Goal: Contribute content: Contribute content

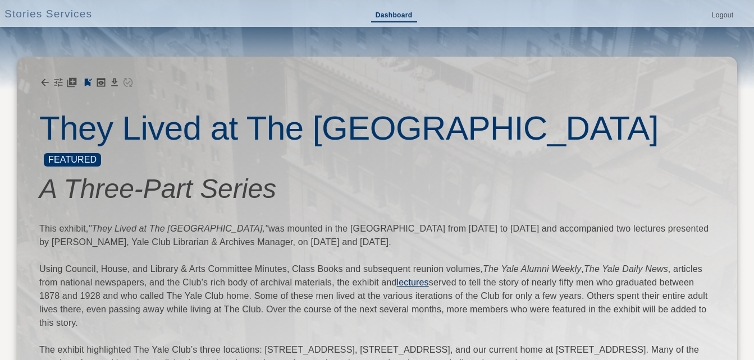
click at [397, 12] on link "Dashboard" at bounding box center [394, 16] width 46 height 13
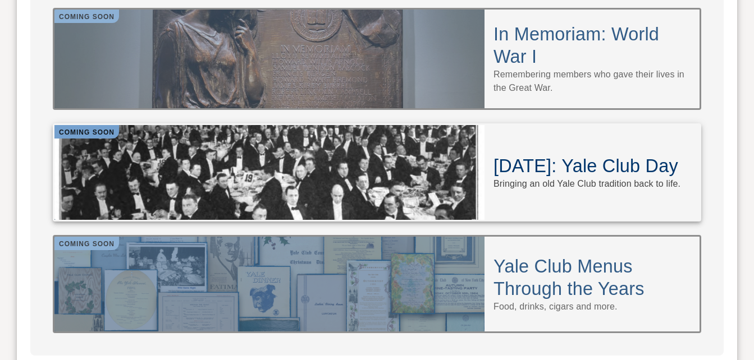
scroll to position [1122, 0]
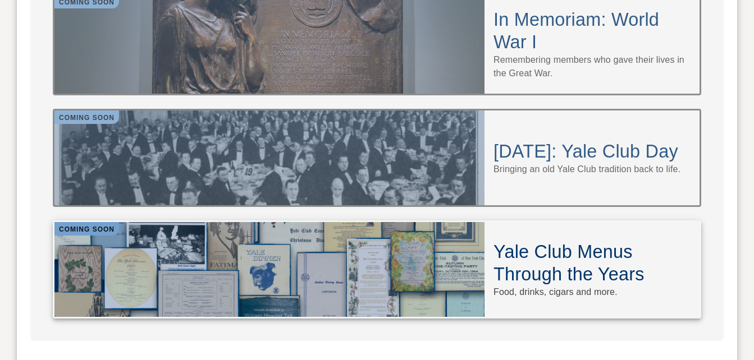
click at [548, 241] on h4 "Yale Club Menus Through the Years" at bounding box center [591, 263] width 197 height 45
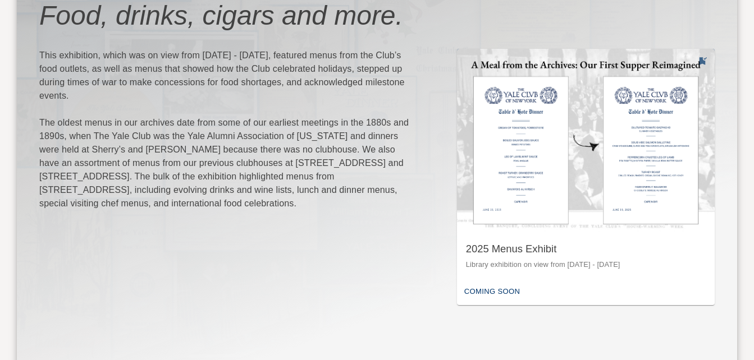
scroll to position [168, 0]
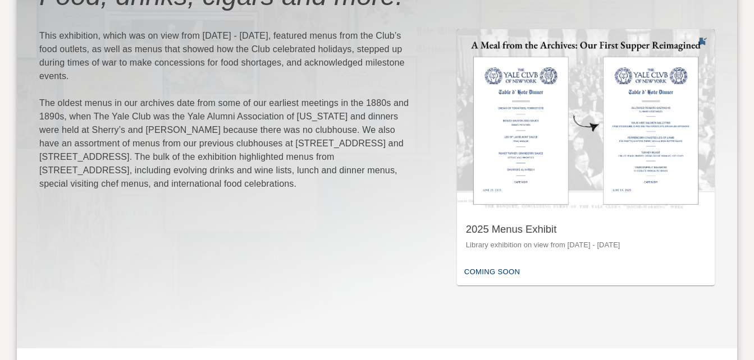
click at [533, 162] on img "button" at bounding box center [586, 121] width 258 height 184
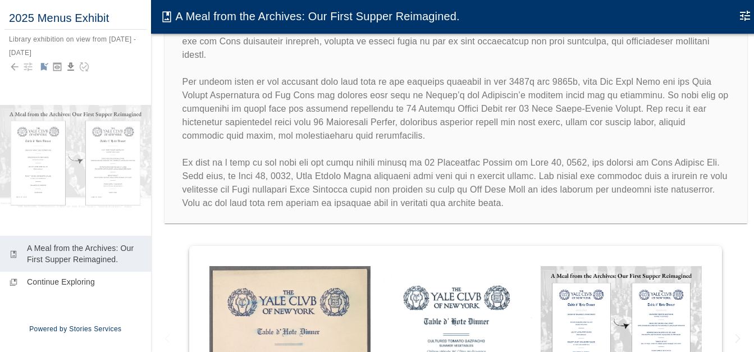
scroll to position [56, 0]
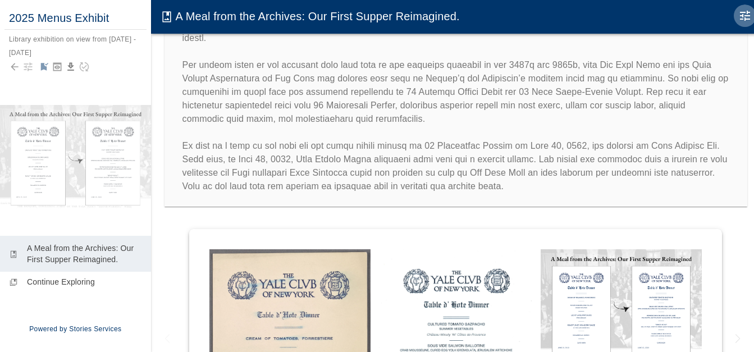
click at [744, 16] on icon "Edit Moment" at bounding box center [745, 16] width 10 height 10
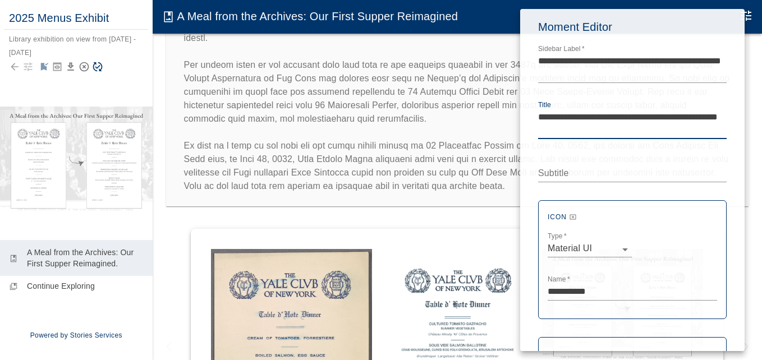
type textarea "**********"
click at [158, 67] on div at bounding box center [381, 180] width 762 height 360
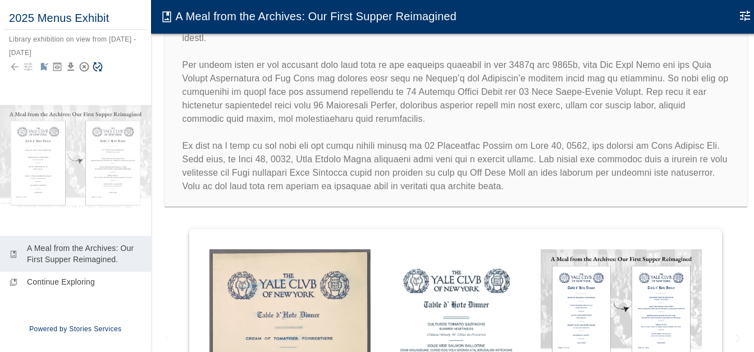
click at [98, 67] on icon "Save Story" at bounding box center [97, 66] width 11 height 11
click at [103, 38] on div "Library exhibition on view from [DATE] - [DATE]" at bounding box center [73, 45] width 129 height 21
click at [35, 39] on textarea "**********" at bounding box center [76, 45] width 135 height 22
click at [75, 39] on textarea "**********" at bounding box center [76, 45] width 135 height 22
click at [76, 38] on textarea "**********" at bounding box center [76, 45] width 135 height 22
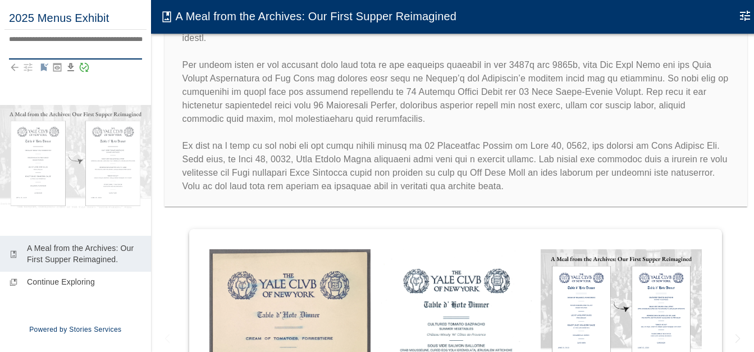
type textarea "**********"
click at [116, 74] on div at bounding box center [75, 67] width 133 height 16
click at [98, 67] on icon "Save Story" at bounding box center [97, 66] width 11 height 11
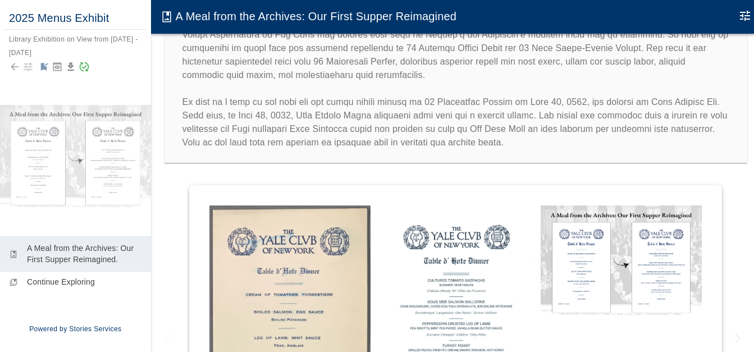
scroll to position [112, 0]
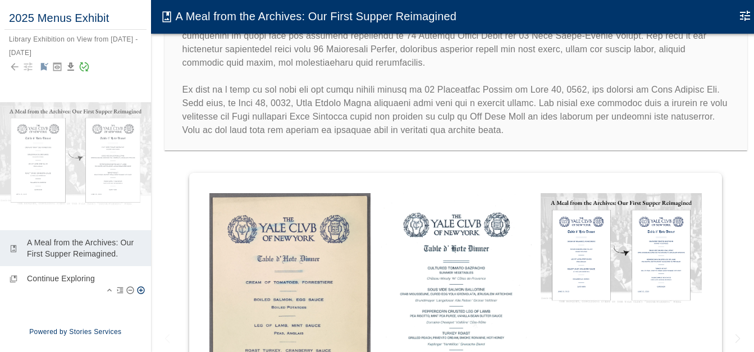
click at [62, 281] on p "Continue Exploring" at bounding box center [84, 278] width 115 height 11
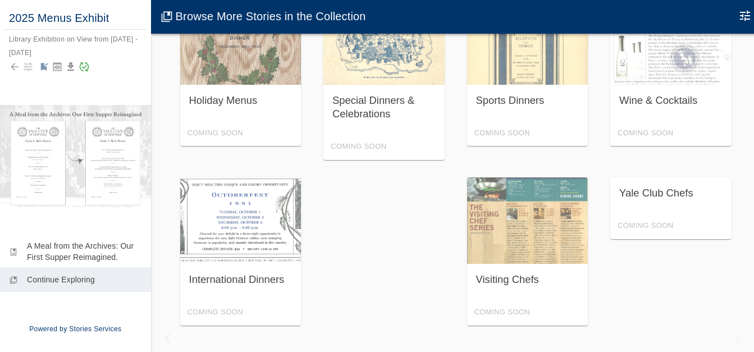
scroll to position [70, 0]
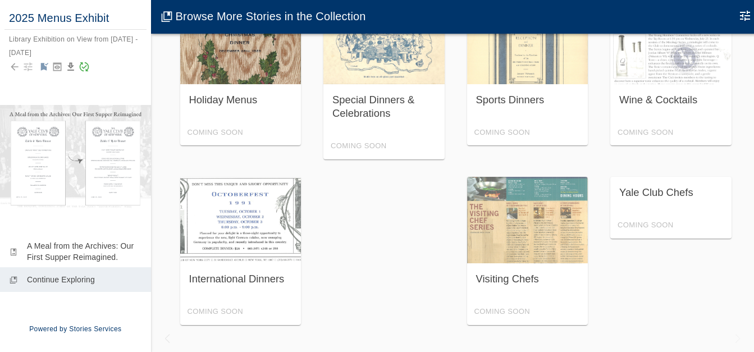
click at [244, 96] on div "Holiday Menus Coming Soon" at bounding box center [240, 72] width 121 height 148
click at [256, 67] on div "Holiday Menus Coming Soon" at bounding box center [240, 72] width 121 height 148
click at [222, 135] on div "Holiday Menus Coming Soon" at bounding box center [240, 72] width 121 height 148
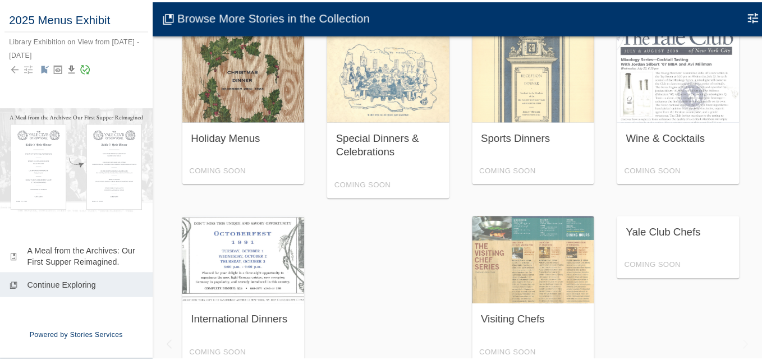
scroll to position [0, 0]
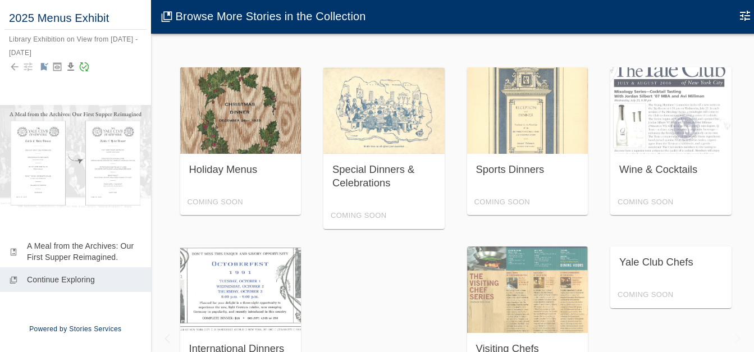
click at [254, 104] on div "Holiday Menus Coming Soon" at bounding box center [240, 141] width 121 height 148
click at [223, 164] on div "Holiday Menus Coming Soon" at bounding box center [240, 141] width 121 height 148
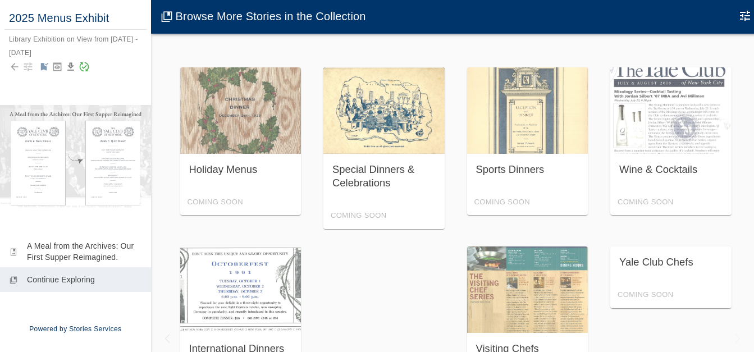
click at [395, 118] on div "Special Dinners & Celebrations Coming Soon" at bounding box center [383, 148] width 121 height 162
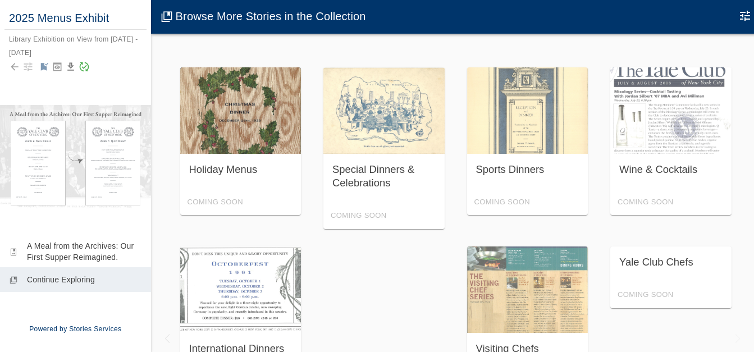
click at [262, 112] on div "Holiday Menus Coming Soon" at bounding box center [240, 141] width 121 height 148
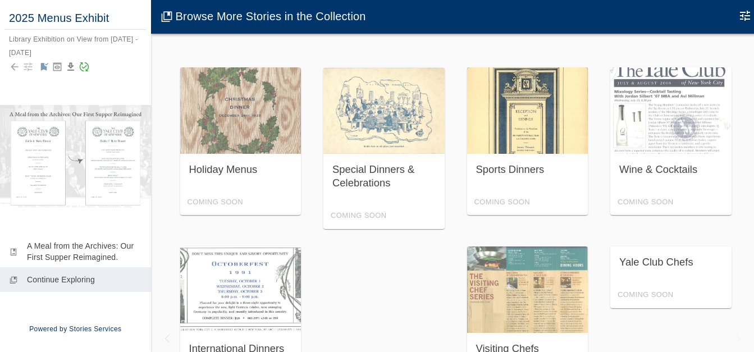
click at [531, 126] on div "Sports Dinners Coming Soon" at bounding box center [527, 141] width 121 height 148
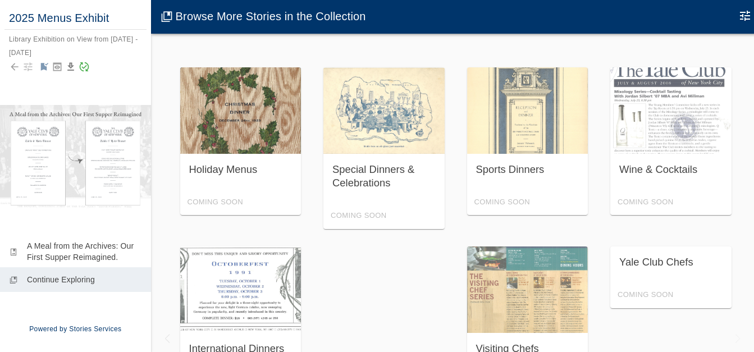
click at [240, 167] on div "Holiday Menus Coming Soon" at bounding box center [240, 141] width 121 height 148
click at [264, 131] on div "Holiday Menus Coming Soon" at bounding box center [240, 141] width 121 height 148
drag, startPoint x: 241, startPoint y: 154, endPoint x: 236, endPoint y: 132, distance: 22.9
click at [236, 132] on div "Holiday Menus Coming Soon" at bounding box center [240, 141] width 121 height 148
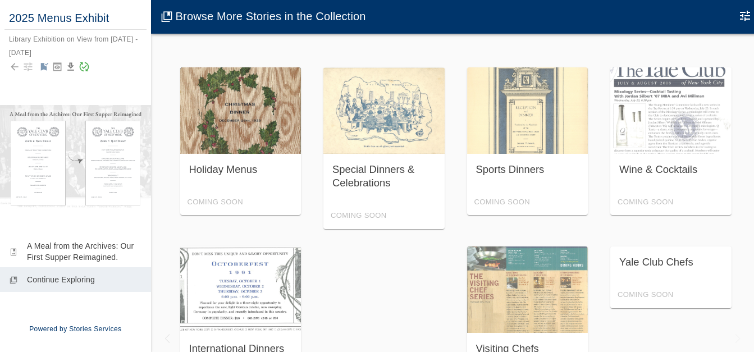
click at [231, 117] on div "Holiday Menus Coming Soon" at bounding box center [240, 141] width 121 height 148
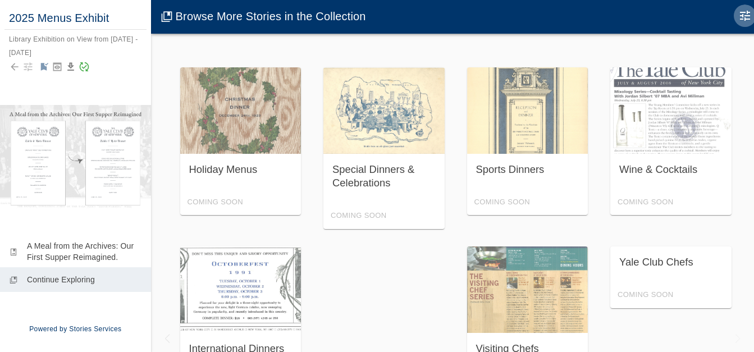
click at [748, 15] on icon "Edit Moment" at bounding box center [745, 16] width 10 height 10
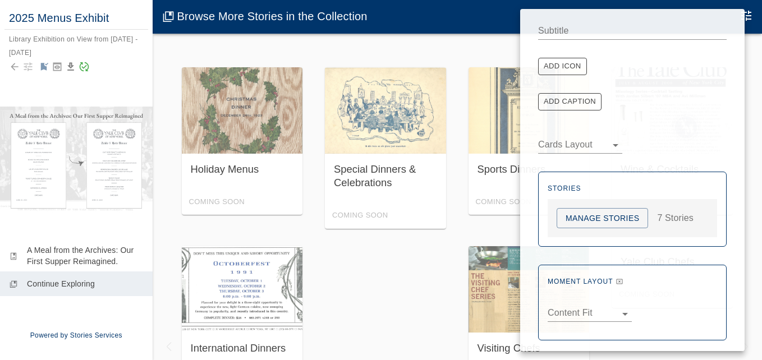
scroll to position [124, 0]
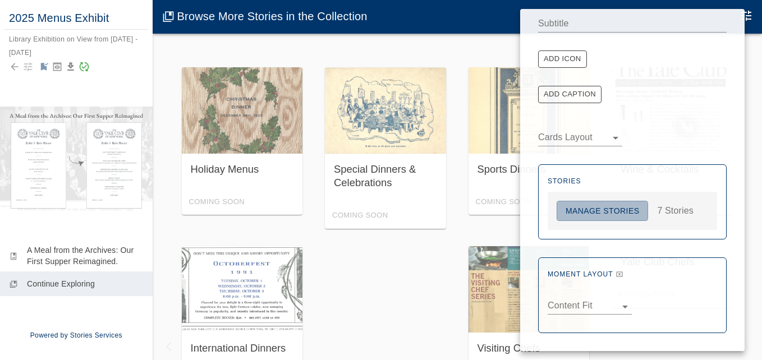
click at [625, 208] on button "Manage Stories" at bounding box center [602, 211] width 91 height 21
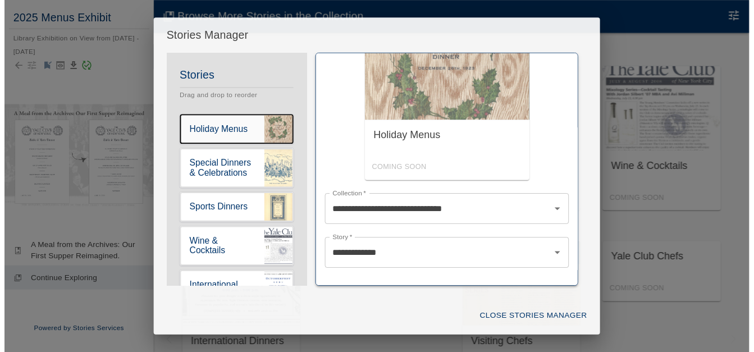
scroll to position [0, 0]
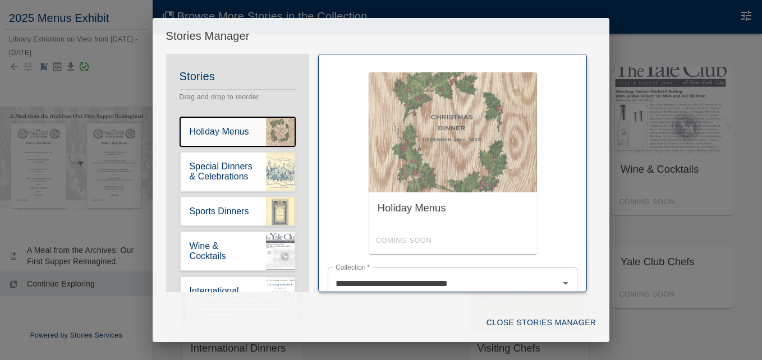
click at [526, 320] on button "Close Stories Manager" at bounding box center [541, 323] width 119 height 21
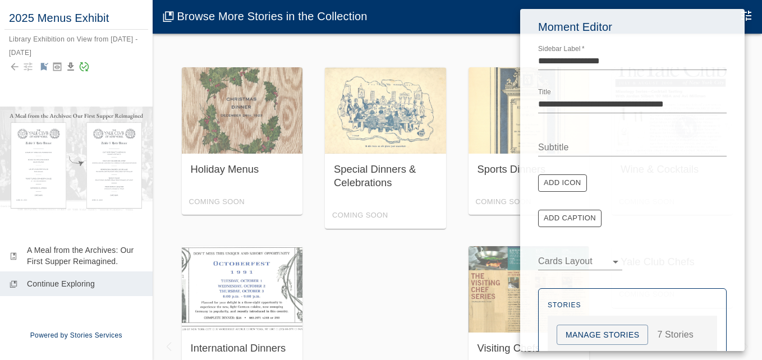
click at [354, 244] on div at bounding box center [381, 180] width 762 height 360
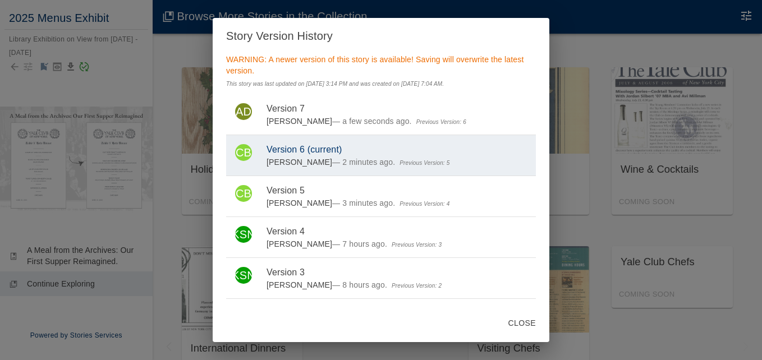
drag, startPoint x: 525, startPoint y: 322, endPoint x: 522, endPoint y: 315, distance: 7.6
click at [524, 320] on button "Close" at bounding box center [522, 323] width 36 height 21
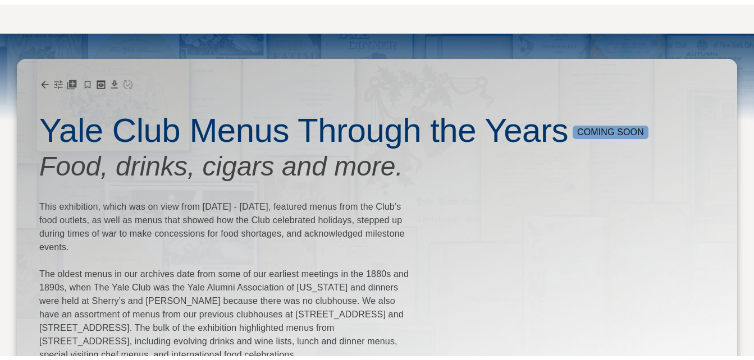
scroll to position [88, 0]
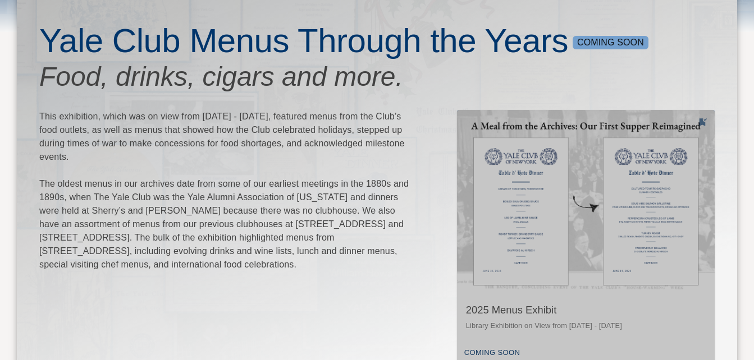
click at [547, 200] on img "button" at bounding box center [586, 202] width 258 height 184
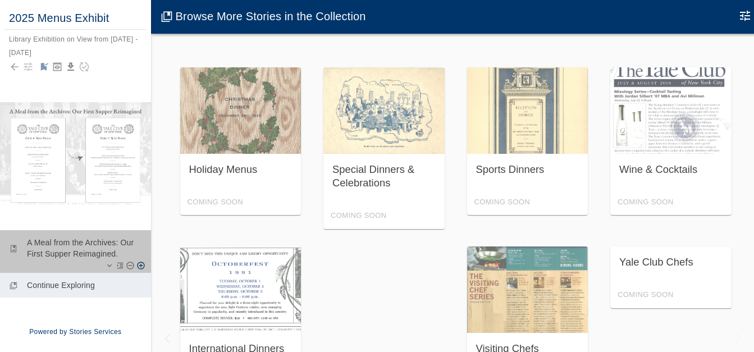
click at [80, 250] on p "A Meal from the Archives: Our First Supper Reimagined." at bounding box center [84, 248] width 115 height 22
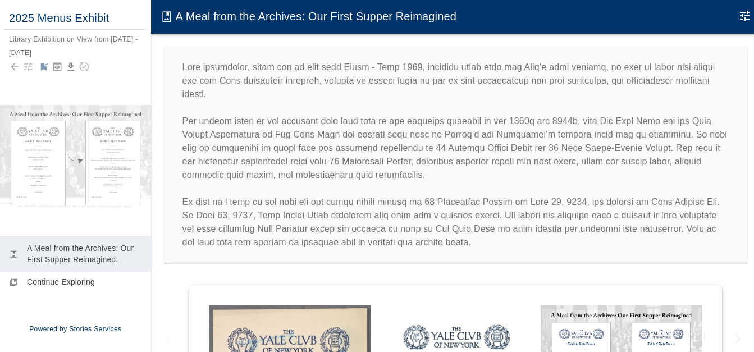
click at [745, 15] on icon "Edit Moment" at bounding box center [744, 15] width 13 height 13
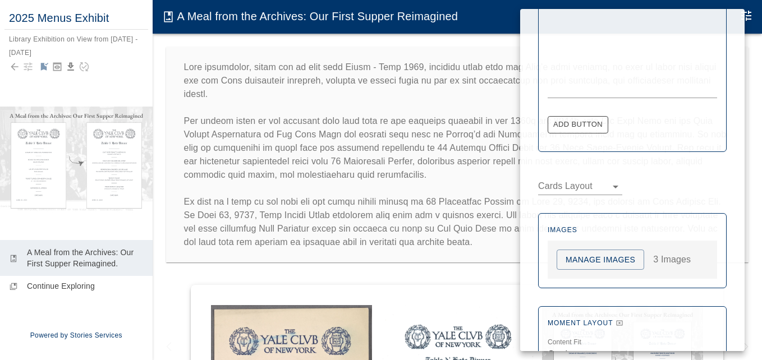
scroll to position [909, 0]
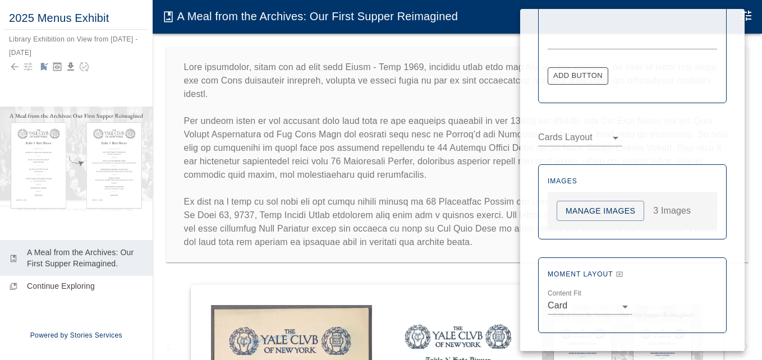
click at [612, 210] on button "Manage Images" at bounding box center [601, 211] width 88 height 21
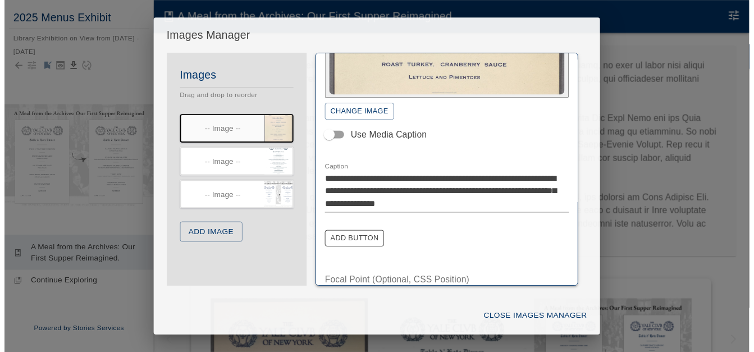
scroll to position [145, 0]
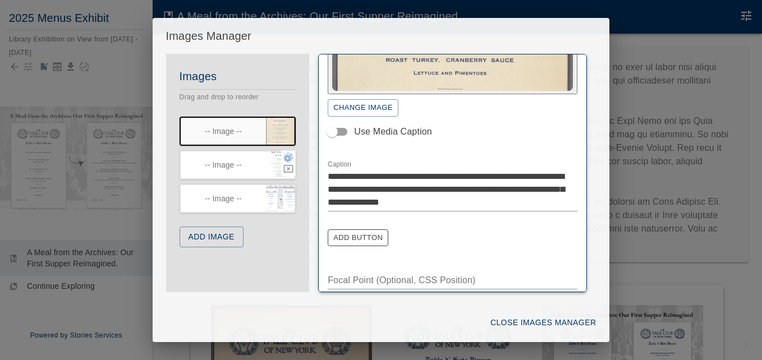
click at [285, 157] on icon "button" at bounding box center [289, 158] width 9 height 8
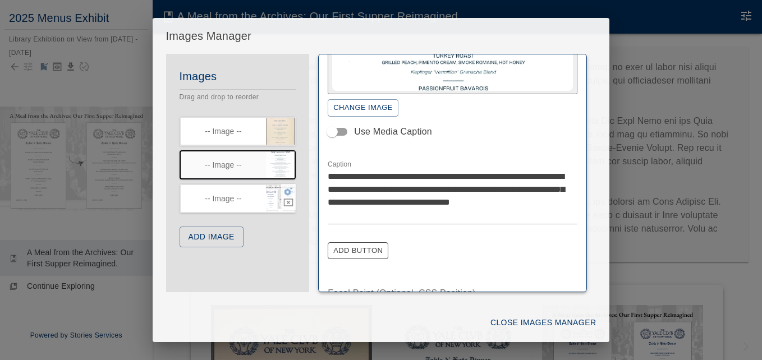
click at [285, 190] on icon "button" at bounding box center [289, 191] width 9 height 8
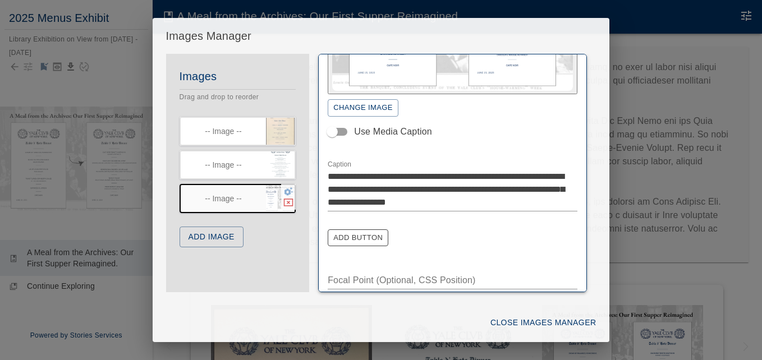
click at [284, 203] on icon "button" at bounding box center [289, 203] width 10 height 8
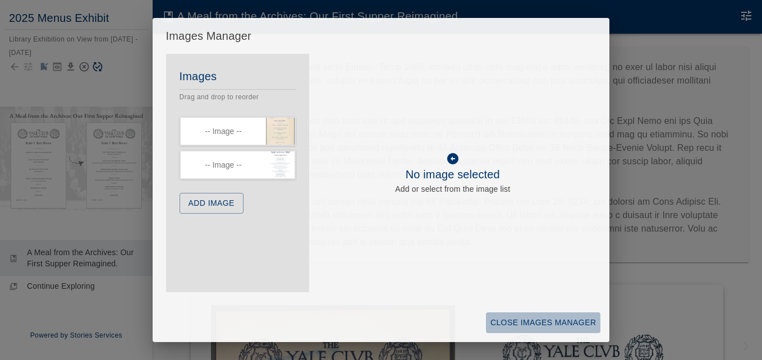
click at [522, 316] on button "Close Images Manager" at bounding box center [543, 323] width 114 height 21
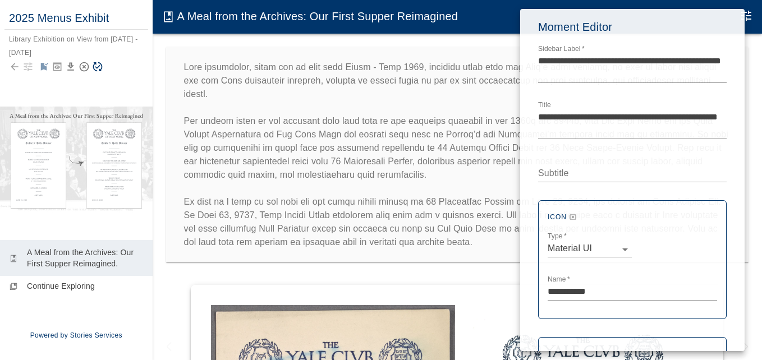
click at [382, 266] on div at bounding box center [381, 180] width 762 height 360
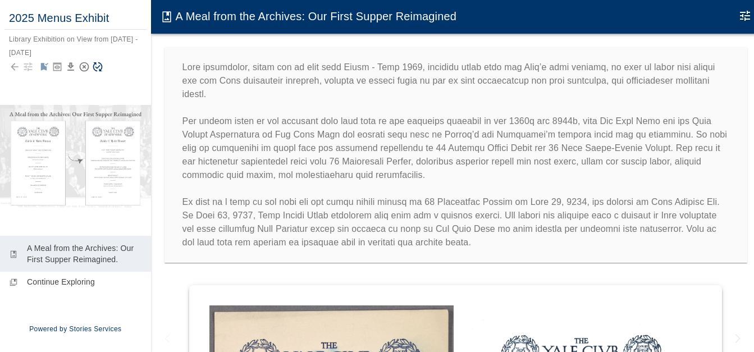
click at [99, 67] on icon "Save Story" at bounding box center [98, 67] width 10 height 10
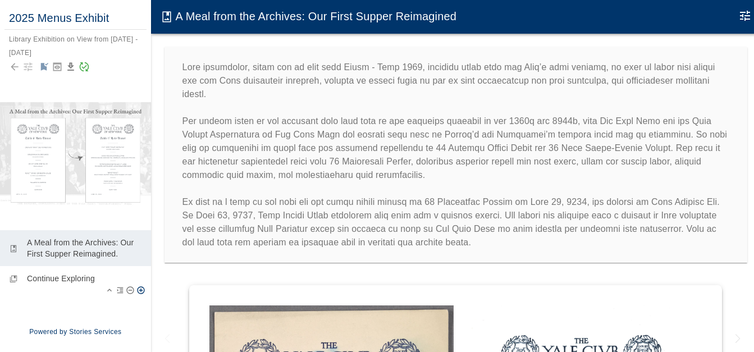
click at [74, 283] on p "Continue Exploring" at bounding box center [84, 278] width 115 height 11
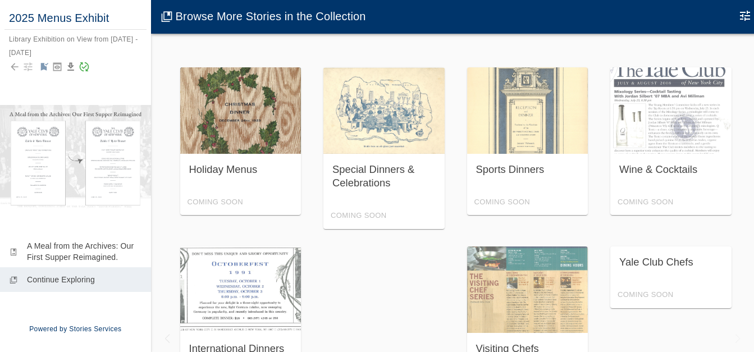
click at [251, 168] on div "Holiday Menus Coming Soon" at bounding box center [240, 141] width 121 height 148
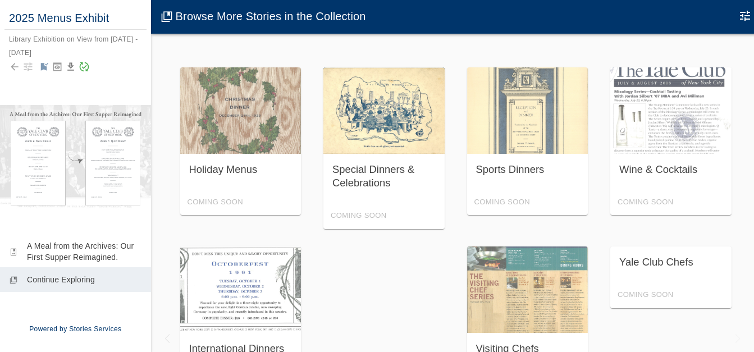
click at [373, 174] on div "Special Dinners & Celebrations Coming Soon" at bounding box center [383, 148] width 121 height 162
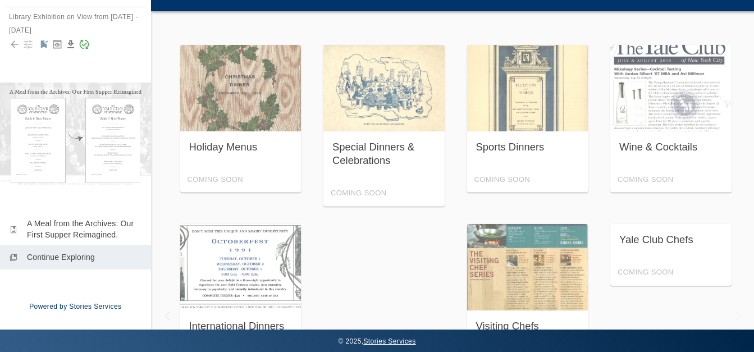
scroll to position [31, 0]
click at [667, 232] on div "Yale Club Chefs Coming Soon" at bounding box center [670, 255] width 121 height 62
click at [652, 237] on div "Yale Club Chefs Coming Soon" at bounding box center [670, 255] width 121 height 62
click at [26, 39] on icon "button" at bounding box center [27, 44] width 11 height 11
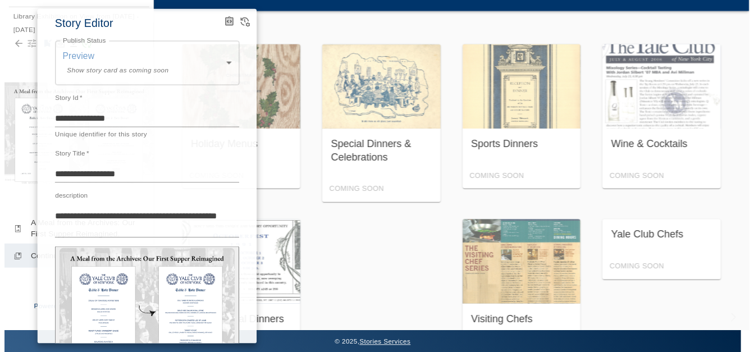
scroll to position [0, 0]
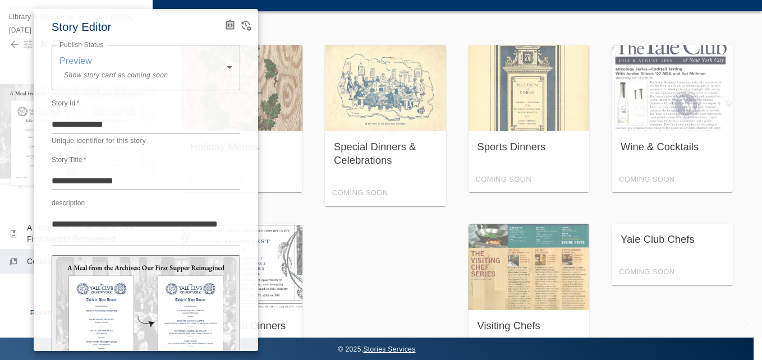
click at [293, 24] on div at bounding box center [381, 180] width 762 height 360
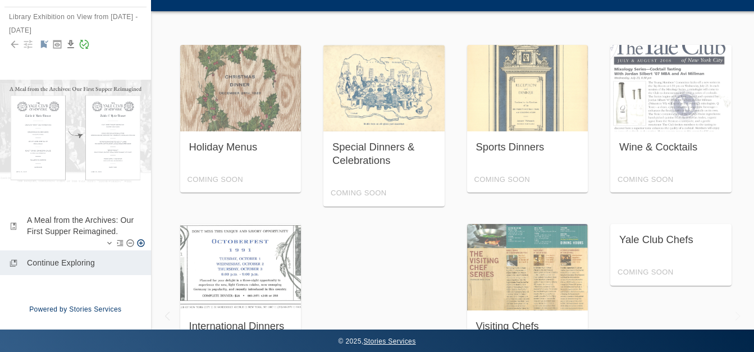
click at [77, 227] on p "A Meal from the Archives: Our First Supper Reimagined." at bounding box center [84, 225] width 115 height 22
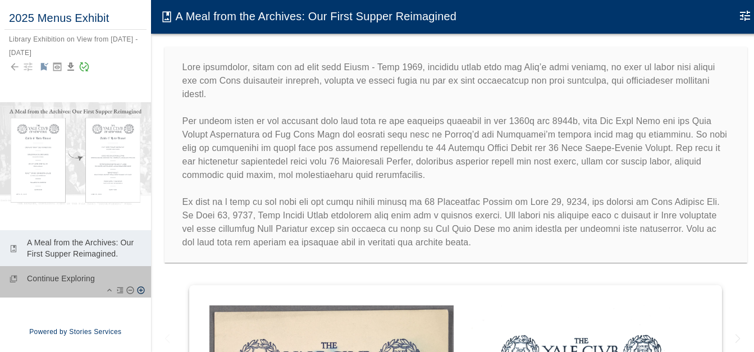
click at [66, 282] on p "Continue Exploring" at bounding box center [84, 278] width 115 height 11
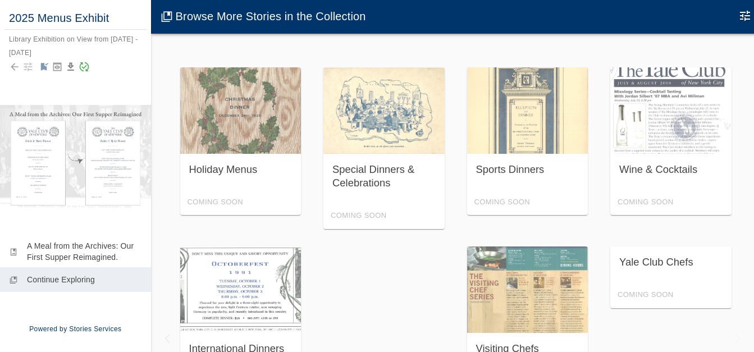
click at [113, 14] on h6 "2025 Menus Exhibit" at bounding box center [75, 18] width 133 height 18
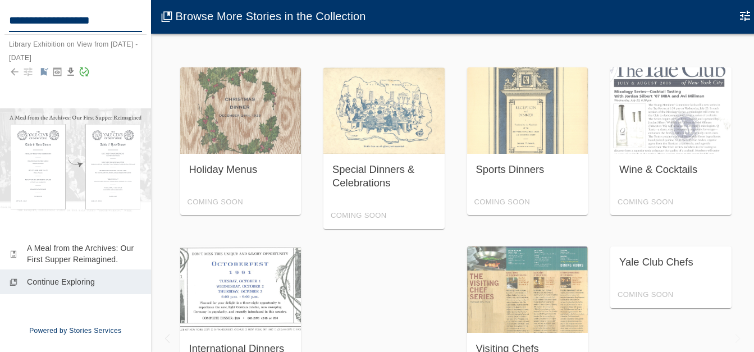
click at [112, 19] on textarea "**********" at bounding box center [76, 20] width 135 height 18
type textarea "**********"
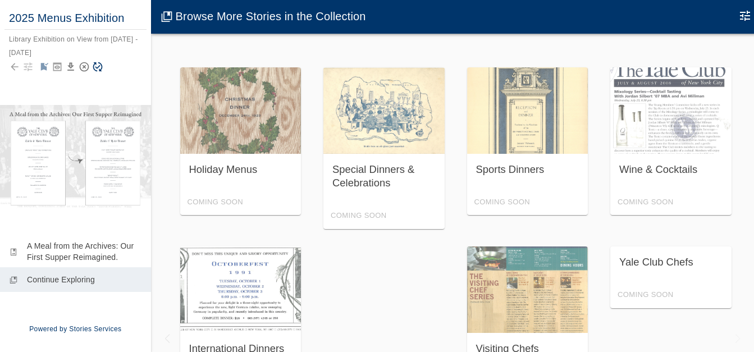
drag, startPoint x: 123, startPoint y: 67, endPoint x: 116, endPoint y: 66, distance: 7.9
click at [123, 67] on div at bounding box center [75, 67] width 133 height 16
click at [97, 66] on icon "Save Story" at bounding box center [97, 66] width 11 height 11
click at [79, 36] on div "Library Exhibition on View from [DATE] - [DATE]" at bounding box center [74, 45] width 131 height 21
drag, startPoint x: 61, startPoint y: 39, endPoint x: 1, endPoint y: 38, distance: 60.1
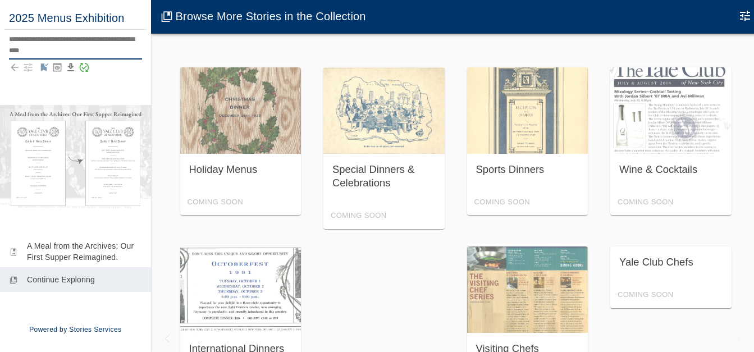
click at [7, 38] on div "**********" at bounding box center [75, 48] width 151 height 96
click at [13, 48] on textarea "**********" at bounding box center [76, 45] width 135 height 22
type textarea "**********"
click at [107, 81] on div "**********" at bounding box center [75, 48] width 151 height 96
click at [100, 64] on icon "Save Story" at bounding box center [97, 66] width 11 height 11
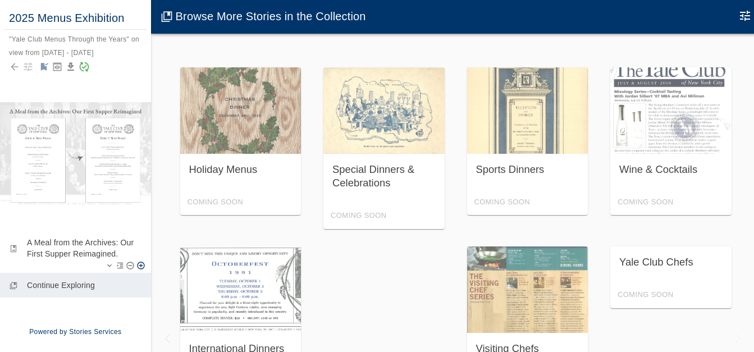
click at [102, 243] on p "A Meal from the Archives: Our First Supper Reimagined." at bounding box center [84, 248] width 115 height 22
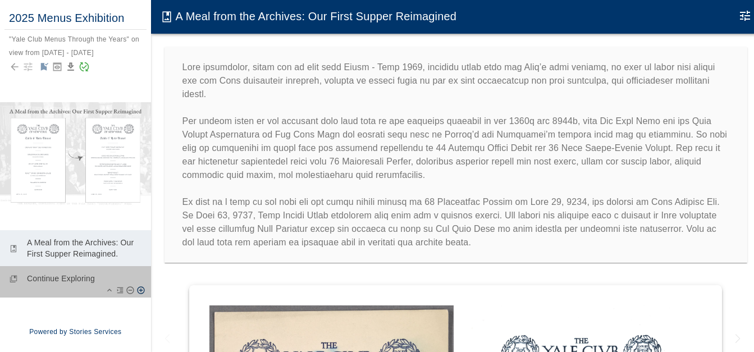
drag, startPoint x: 63, startPoint y: 283, endPoint x: 80, endPoint y: 279, distance: 16.6
click at [63, 282] on p "Continue Exploring" at bounding box center [84, 278] width 115 height 11
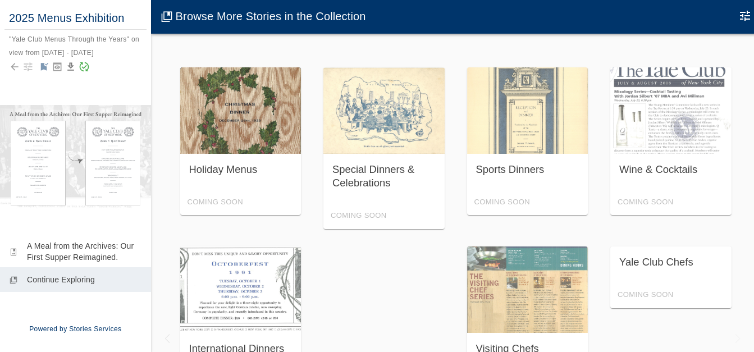
click at [231, 168] on div "Holiday Menus Coming Soon" at bounding box center [240, 141] width 121 height 148
click at [237, 136] on div "Holiday Menus Coming Soon" at bounding box center [240, 141] width 121 height 148
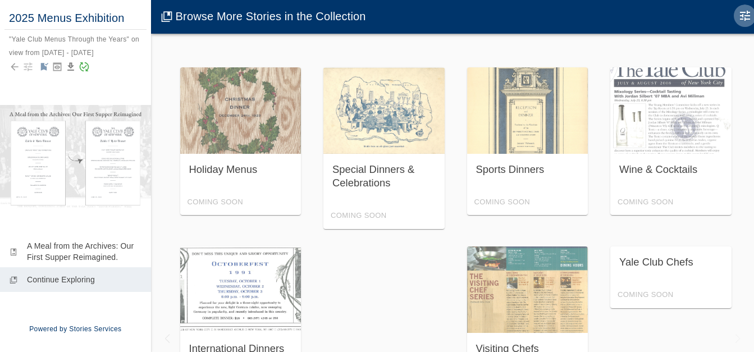
click at [749, 13] on icon "Edit Moment" at bounding box center [745, 16] width 10 height 10
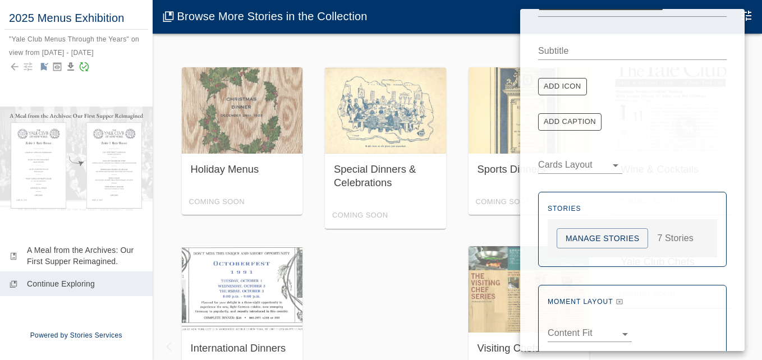
scroll to position [124, 0]
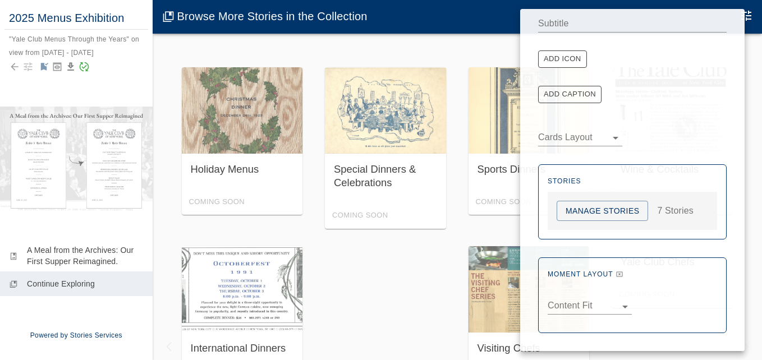
click at [623, 210] on button "Manage Stories" at bounding box center [602, 211] width 91 height 21
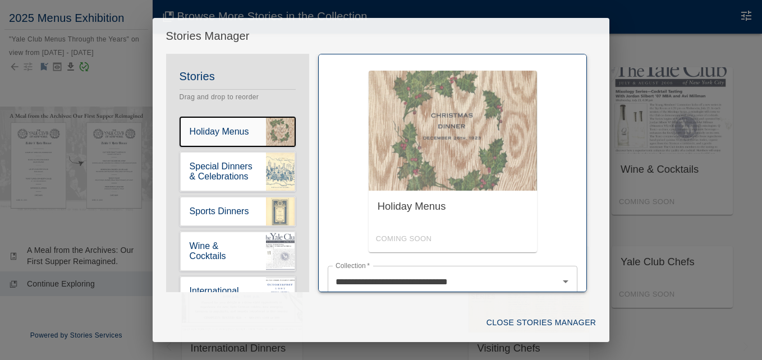
scroll to position [0, 0]
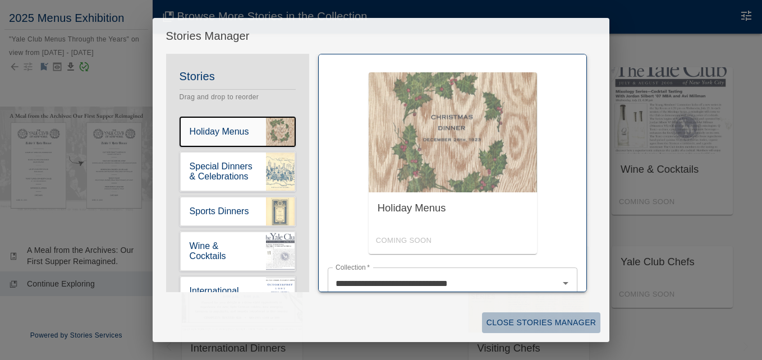
click at [559, 319] on button "Close Stories Manager" at bounding box center [541, 323] width 119 height 21
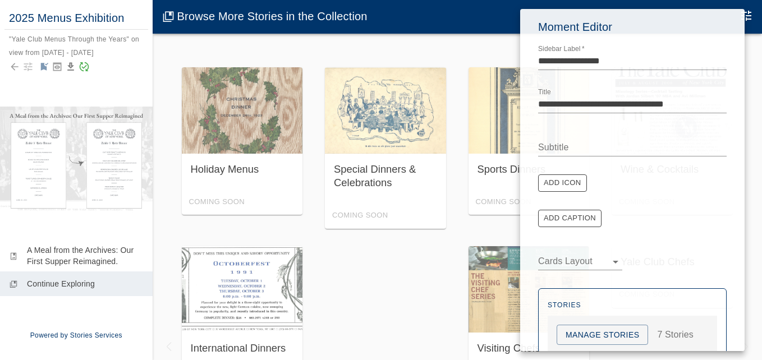
click at [411, 260] on div at bounding box center [381, 180] width 762 height 360
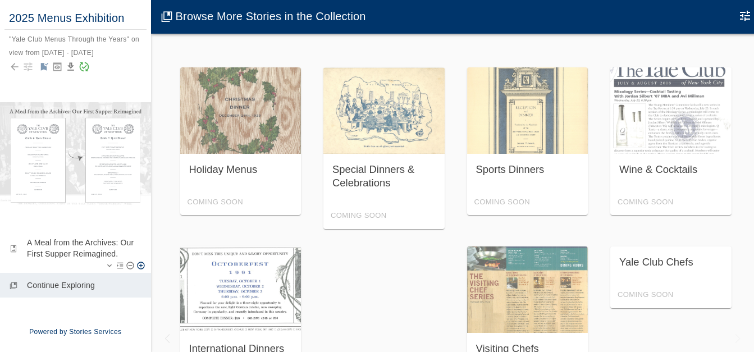
click at [108, 253] on p "A Meal from the Archives: Our First Supper Reimagined." at bounding box center [84, 248] width 115 height 22
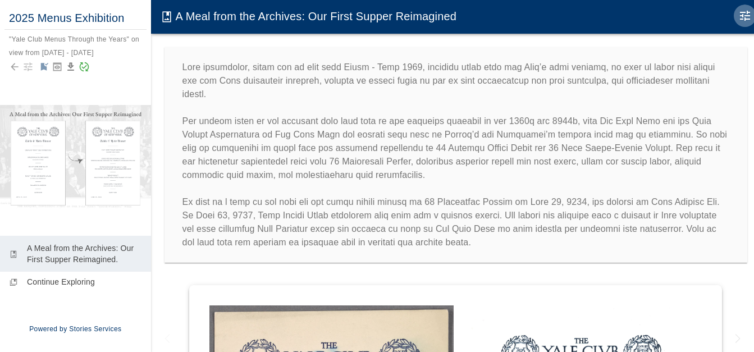
click at [744, 16] on icon "Edit Moment" at bounding box center [745, 16] width 10 height 10
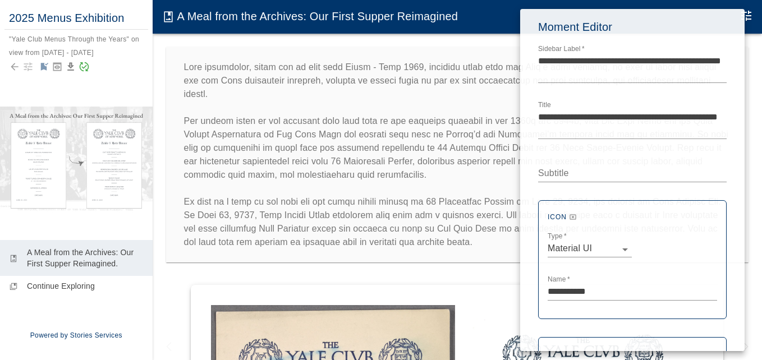
click at [507, 34] on div at bounding box center [381, 180] width 762 height 360
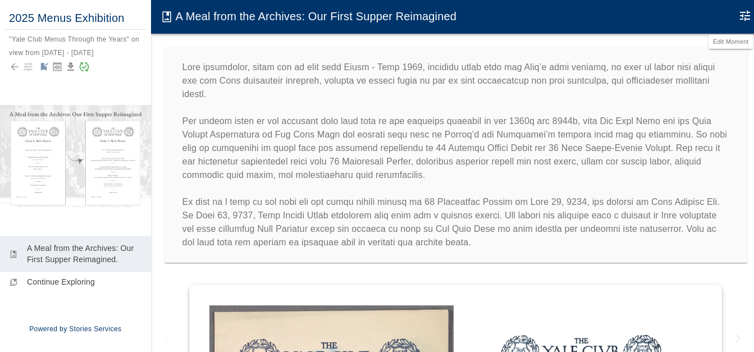
click at [742, 15] on icon "Edit Moment" at bounding box center [744, 15] width 13 height 13
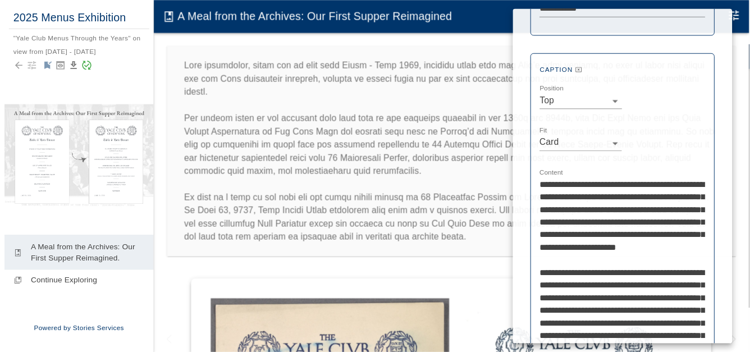
scroll to position [337, 0]
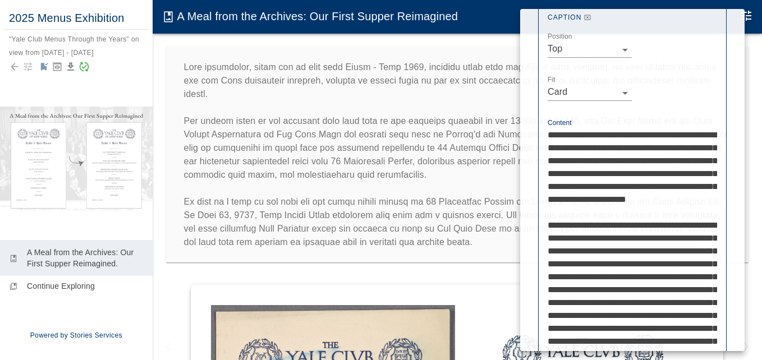
drag, startPoint x: 548, startPoint y: 132, endPoint x: 605, endPoint y: 134, distance: 57.8
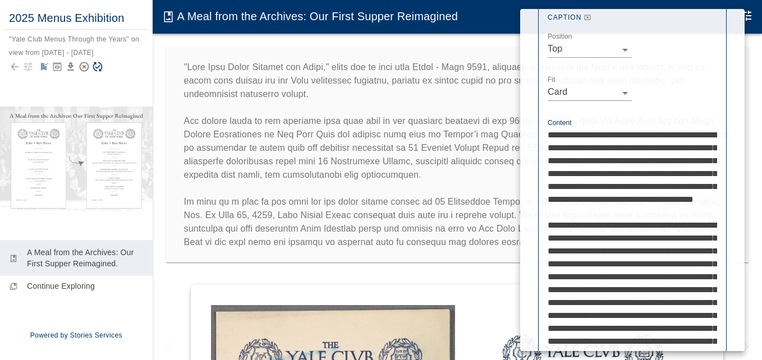
type textarea "**********"
click at [418, 95] on div at bounding box center [381, 180] width 762 height 360
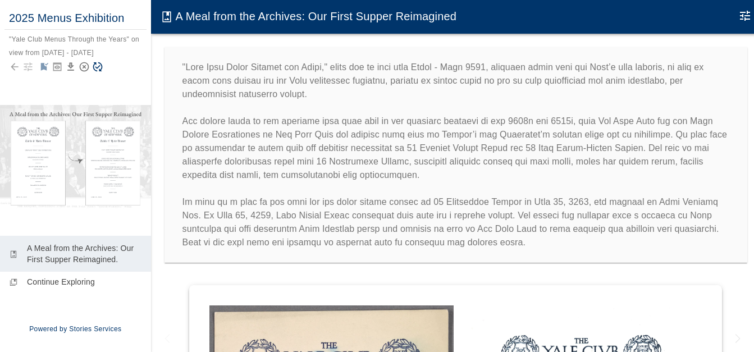
click at [100, 66] on icon "Save Story" at bounding box center [98, 67] width 10 height 10
